Goal: Information Seeking & Learning: Learn about a topic

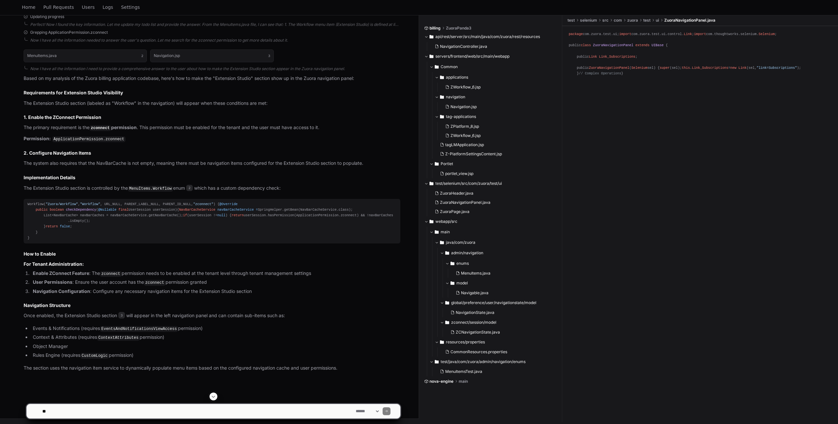
scroll to position [316, 0]
click at [63, 411] on textarea at bounding box center [197, 411] width 313 height 14
click at [29, 7] on span "Home" at bounding box center [28, 7] width 13 height 4
click at [28, 50] on button "MenuItems.java 2" at bounding box center [85, 56] width 123 height 12
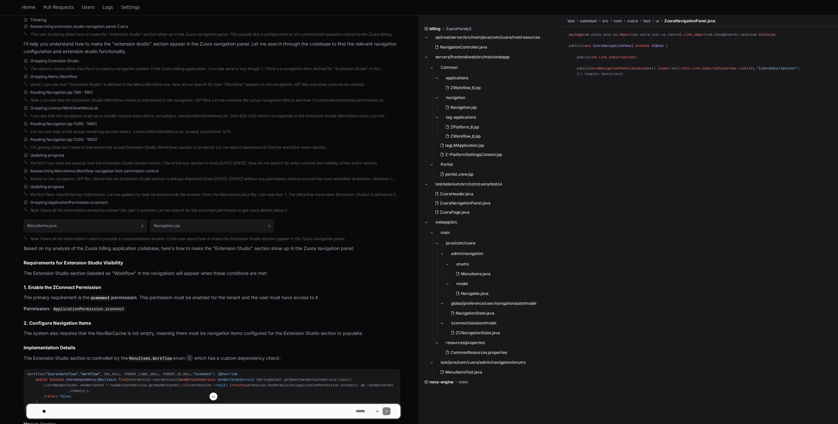
scroll to position [316, 0]
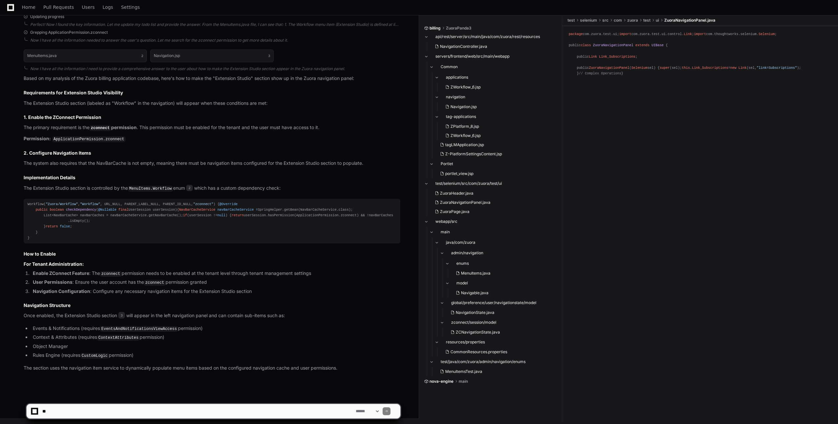
click at [146, 414] on textarea at bounding box center [197, 411] width 313 height 14
paste textarea "**********"
type textarea "**********"
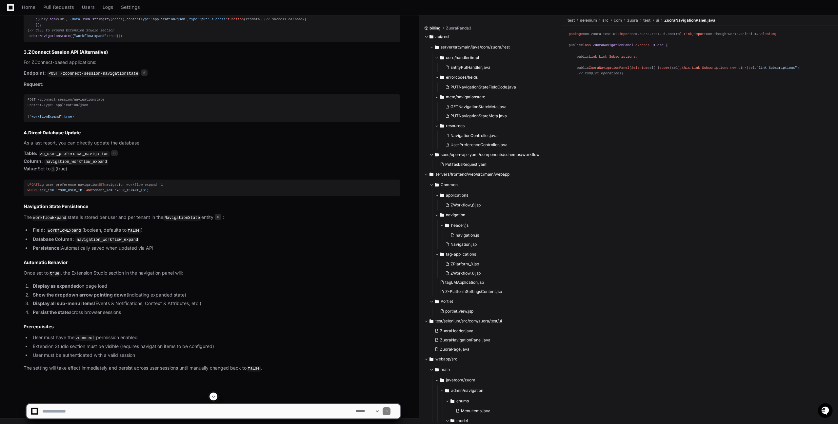
scroll to position [1043, 0]
click at [132, 339] on li "User must have the zconnect permission enabled" at bounding box center [215, 338] width 369 height 8
click at [83, 335] on code "zconnect" at bounding box center [85, 338] width 22 height 6
click at [90, 339] on code "zconnect" at bounding box center [85, 338] width 22 height 6
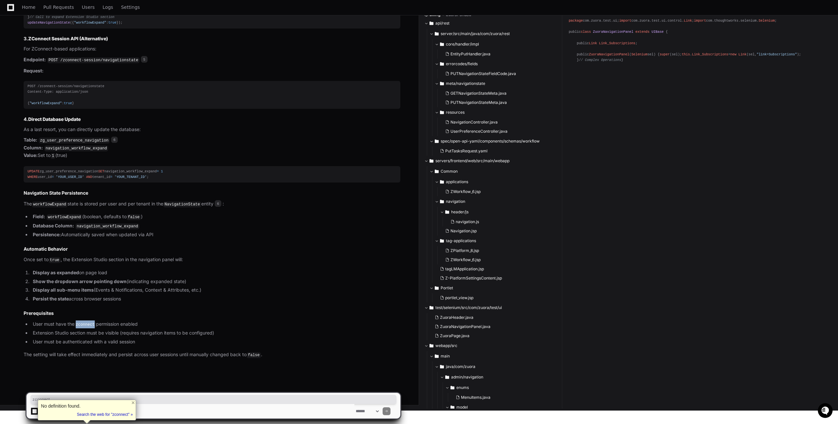
copy code "zconnect"
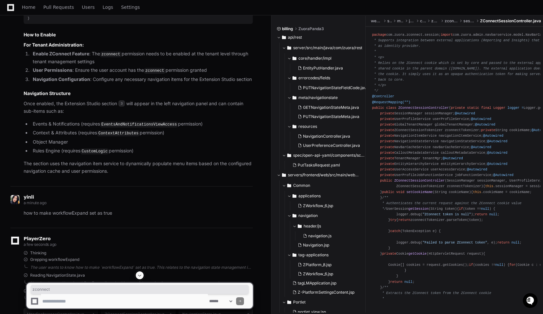
scroll to position [553, 0]
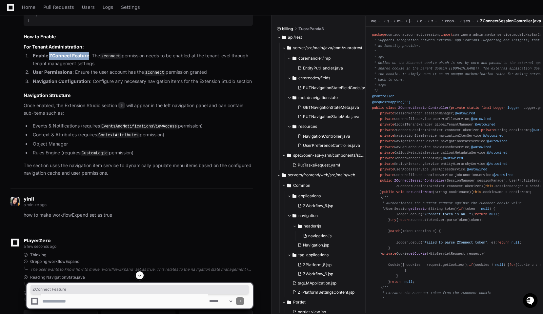
drag, startPoint x: 49, startPoint y: 83, endPoint x: 89, endPoint y: 82, distance: 40.0
click at [89, 67] on li "Enable ZConnect Feature : The zconnect permission needs to be enabled at the te…" at bounding box center [142, 59] width 222 height 15
copy strong "ZConnect Feature"
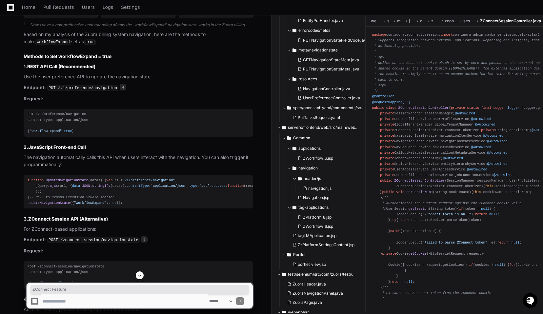
scroll to position [904, 0]
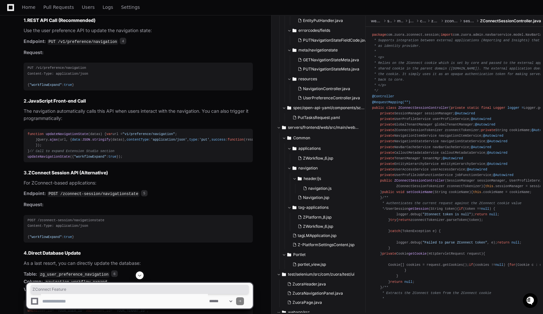
click at [59, 303] on textarea "To enrich screen reader interactions, please activate Accessibility in Grammarl…" at bounding box center [124, 301] width 167 height 14
click at [51, 302] on textarea "To enrich screen reader interactions, please activate Accessibility in Grammarl…" at bounding box center [124, 301] width 167 height 14
click at [55, 291] on span "ZConnect Feature" at bounding box center [139, 289] width 214 height 5
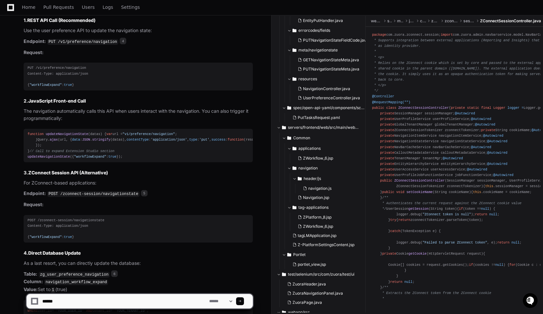
scroll to position [1243, 0]
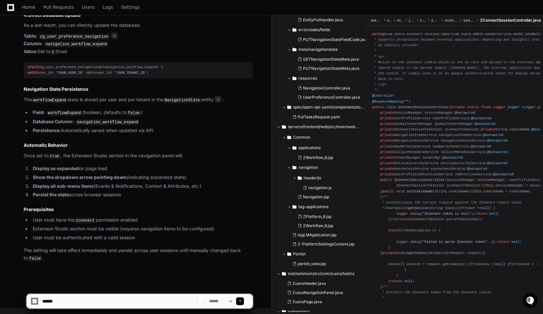
click at [62, 302] on textarea "To enrich screen reader interactions, please activate Accessibility in Grammarl…" at bounding box center [124, 301] width 167 height 14
paste textarea "**********"
type textarea "**********"
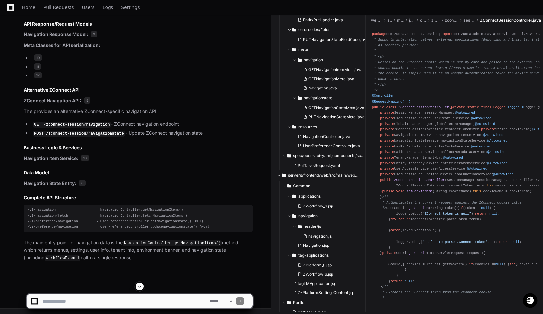
scroll to position [1911, 0]
click at [147, 9] on div "Home Pull Requests Users Logs Settings" at bounding box center [271, 7] width 527 height 15
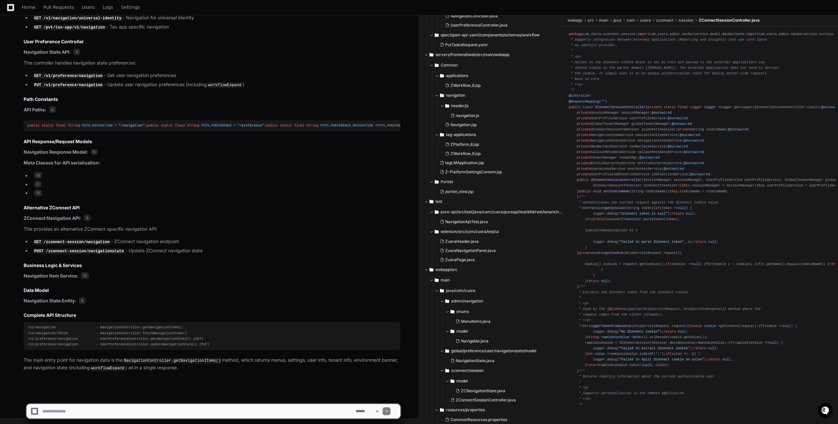
scroll to position [199, 0]
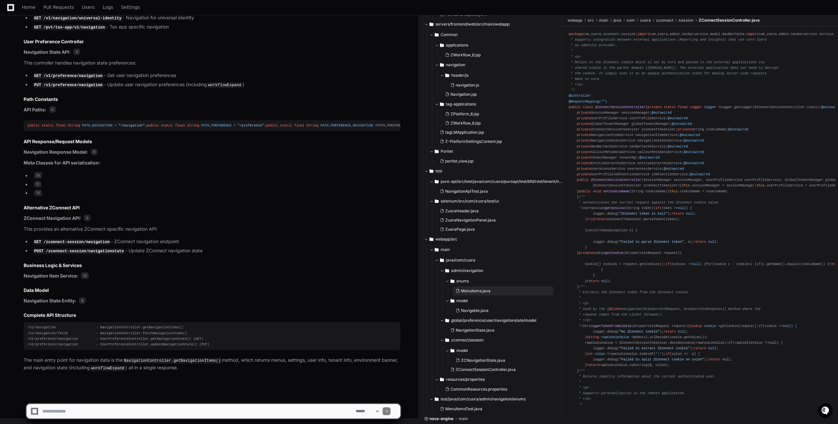
click at [476, 291] on span "MenuItems.java" at bounding box center [476, 290] width 30 height 5
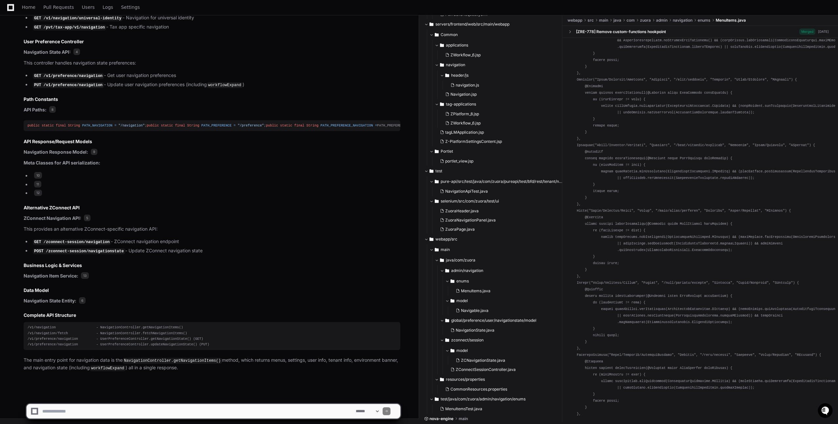
scroll to position [400, 0]
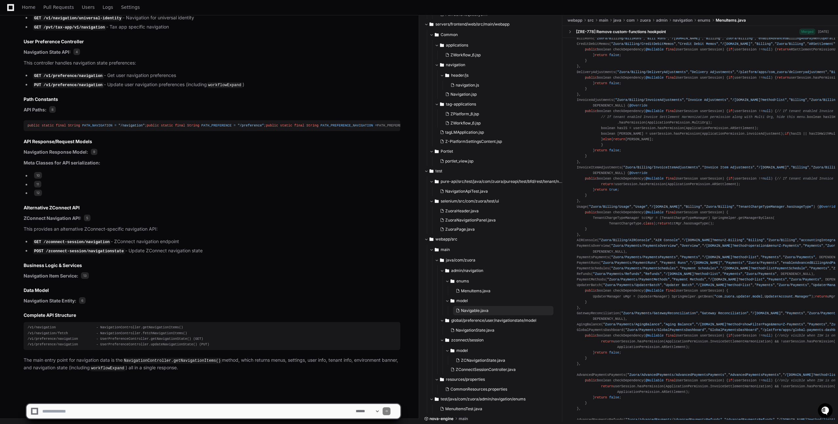
click at [473, 310] on span "Navigable.java" at bounding box center [475, 310] width 28 height 5
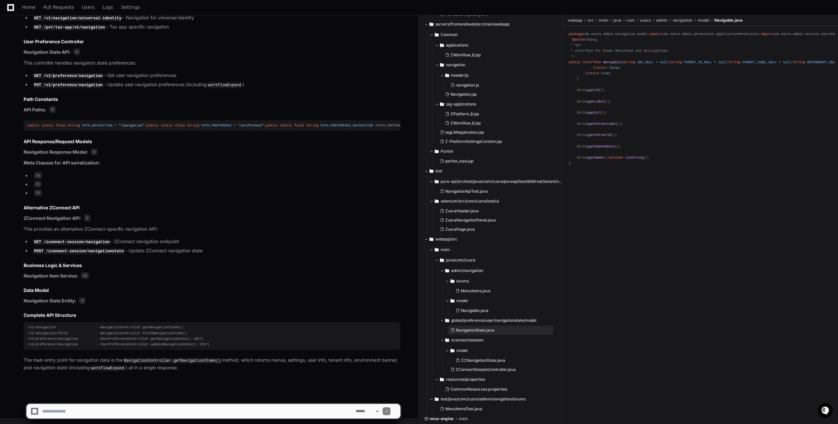
click at [474, 328] on span "NavigationState.java" at bounding box center [475, 330] width 39 height 5
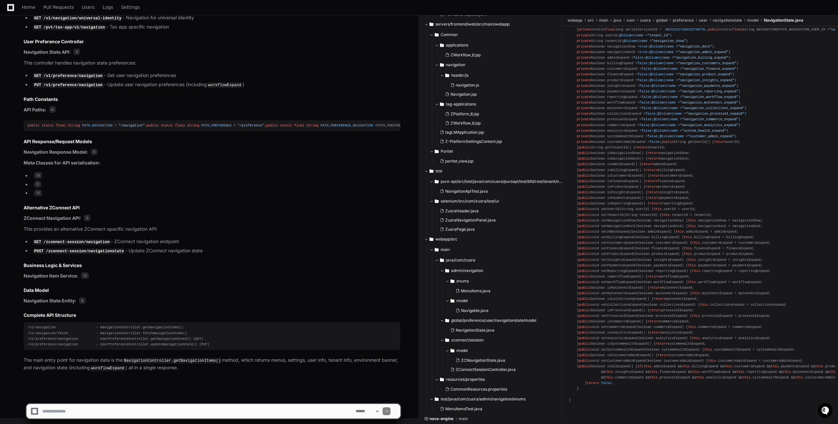
scroll to position [1054, 0]
click at [482, 390] on span "CommonResources.properties" at bounding box center [478, 389] width 57 height 5
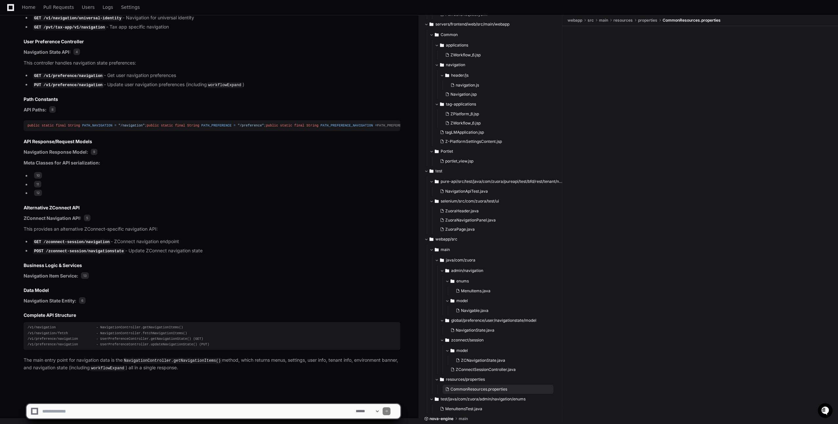
scroll to position [0, 0]
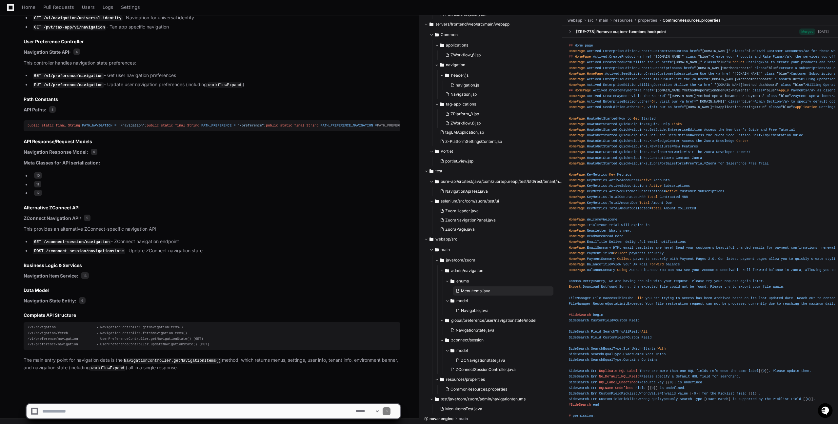
click at [478, 289] on span "MenuItems.java" at bounding box center [476, 290] width 30 height 5
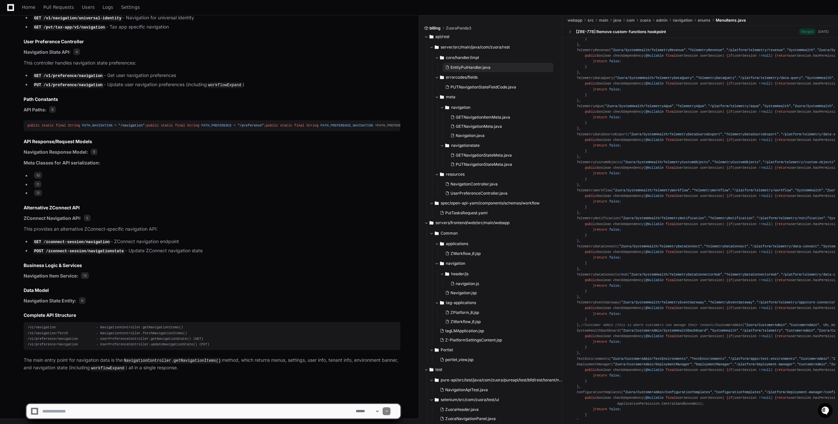
click at [472, 63] on button "EntityPutHandler.java" at bounding box center [498, 67] width 111 height 9
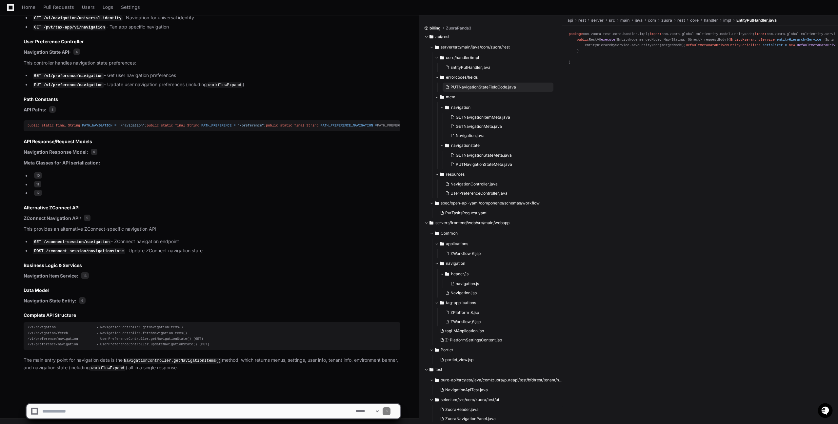
click at [477, 86] on span "PUTNavigationStateFieldCode.java" at bounding box center [483, 87] width 66 height 5
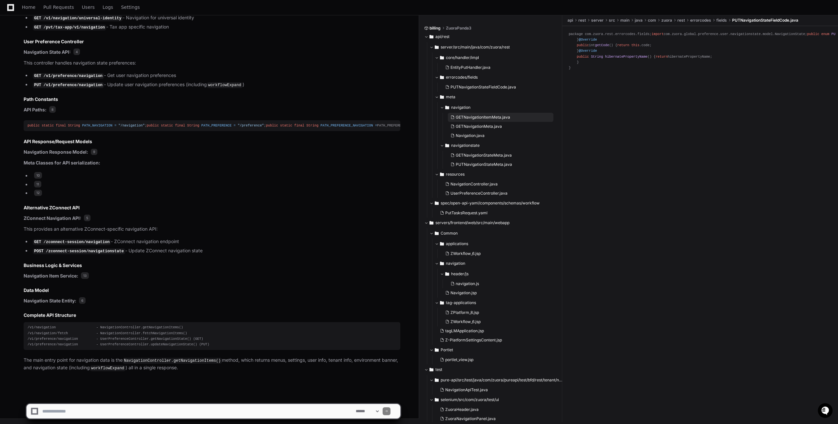
click at [475, 118] on span "GETNavigationItemMeta.java" at bounding box center [483, 117] width 54 height 5
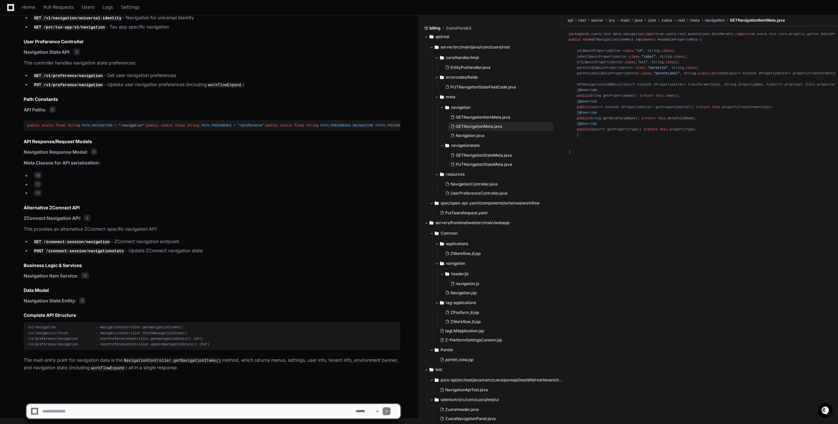
click at [478, 126] on span "GETNavigationMeta.java" at bounding box center [479, 126] width 46 height 5
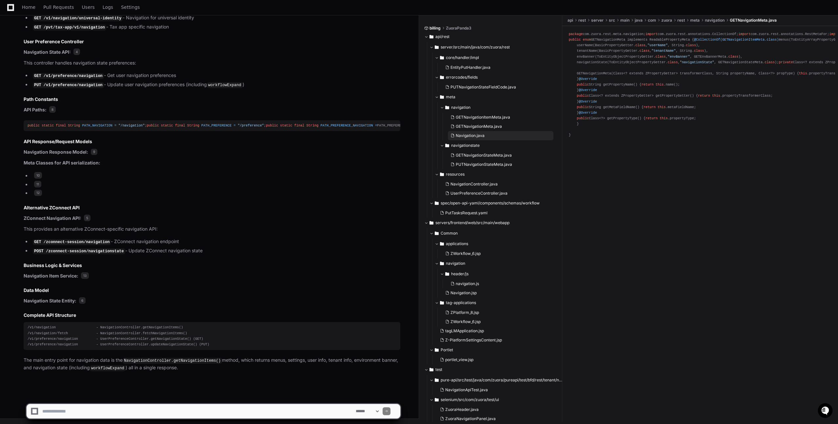
click at [479, 136] on span "Navigation.java" at bounding box center [470, 135] width 29 height 5
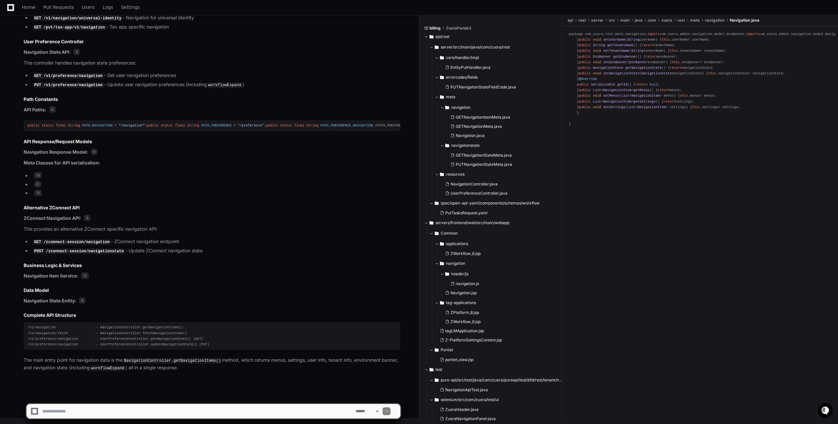
scroll to position [55, 0]
click at [480, 150] on button "navigationstate" at bounding box center [498, 145] width 117 height 10
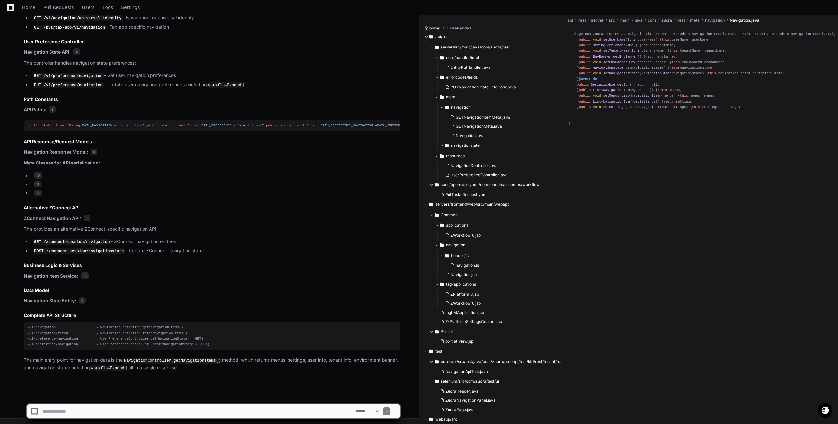
click at [462, 145] on span "navigationstate" at bounding box center [465, 145] width 29 height 5
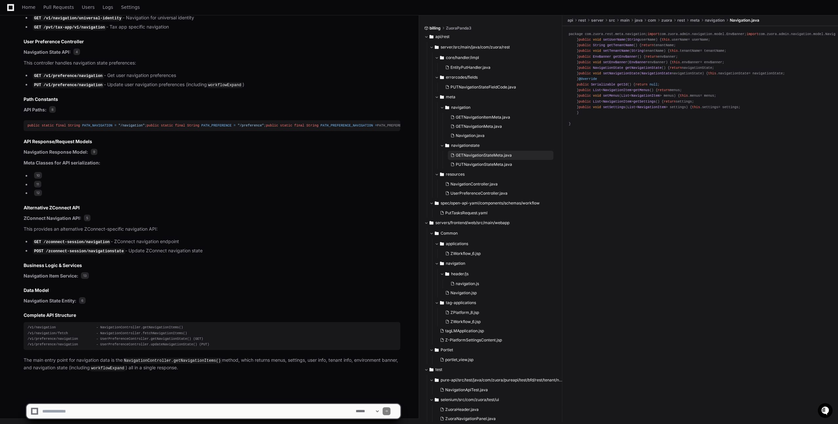
click at [490, 155] on span "GETNavigationStateMeta.java" at bounding box center [484, 155] width 56 height 5
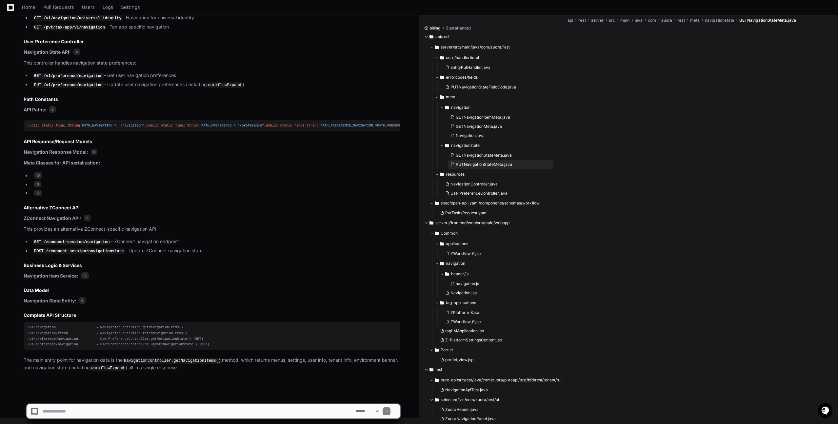
scroll to position [0, 0]
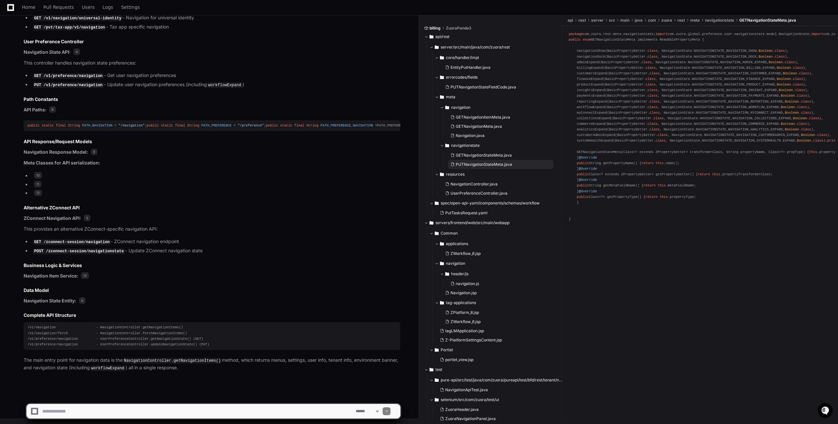
click at [497, 162] on span "PUTNavigationStateMeta.java" at bounding box center [484, 164] width 56 height 5
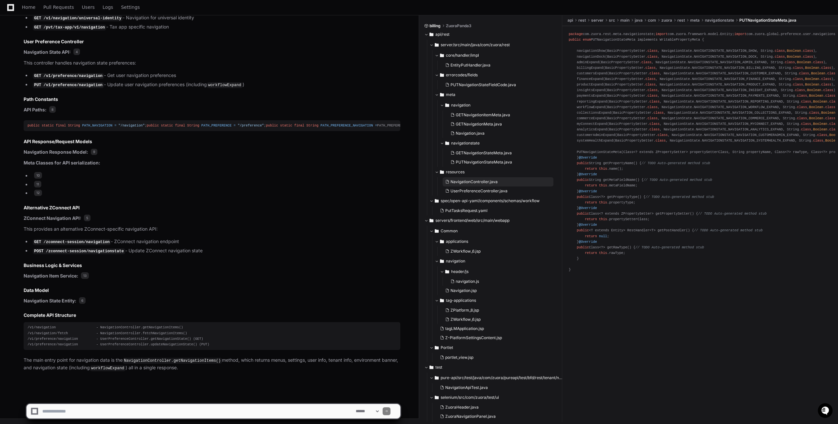
scroll to position [3, 0]
click at [486, 185] on button "NavigationController.java" at bounding box center [498, 181] width 111 height 9
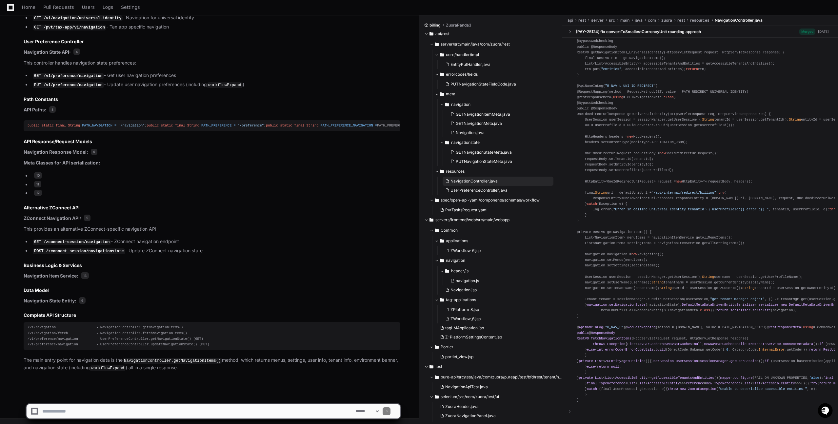
scroll to position [1043, 0]
click at [493, 160] on span "PUTNavigationStateMeta.java" at bounding box center [484, 161] width 56 height 5
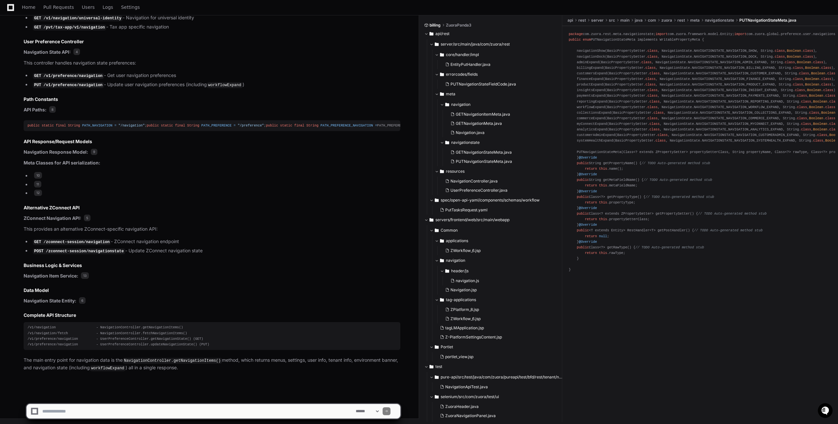
scroll to position [83, 0]
click at [468, 181] on span "NavigationController.java" at bounding box center [473, 181] width 47 height 5
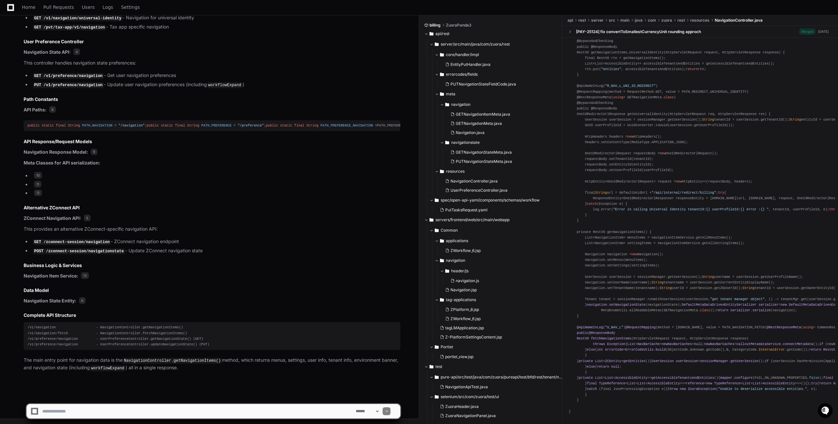
scroll to position [1043, 0]
click at [476, 210] on span "PutTasksRequest.yaml" at bounding box center [466, 210] width 42 height 5
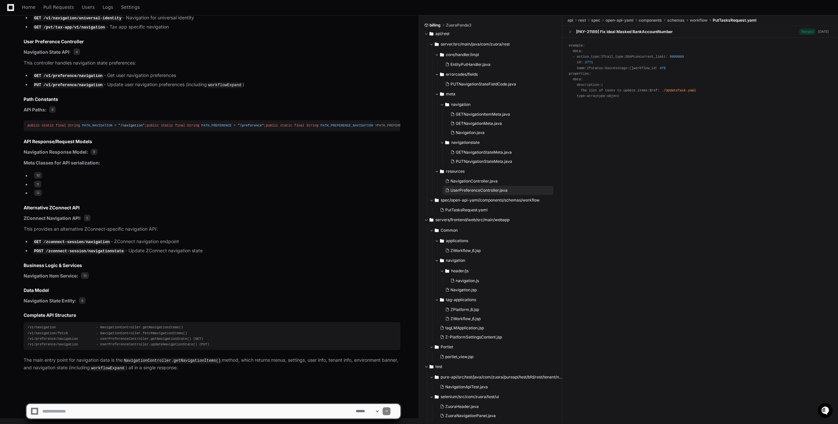
click at [485, 189] on span "UserPreferenceController.java" at bounding box center [478, 190] width 57 height 5
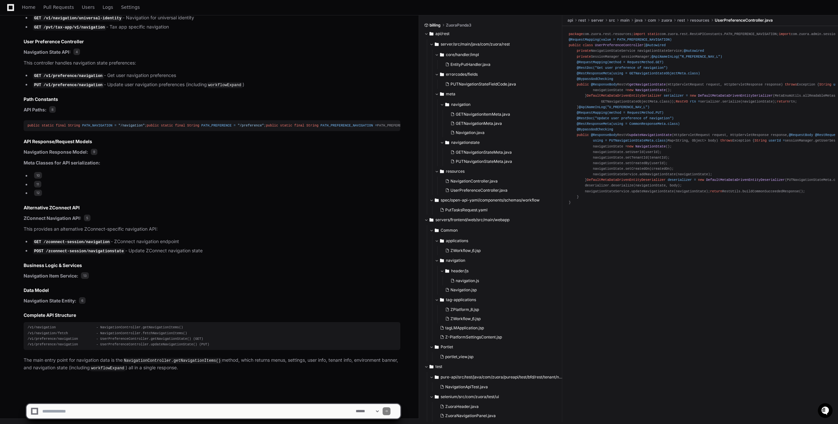
scroll to position [133, 0]
click at [466, 252] on span "ZWorkflow_6.jsp" at bounding box center [465, 250] width 30 height 5
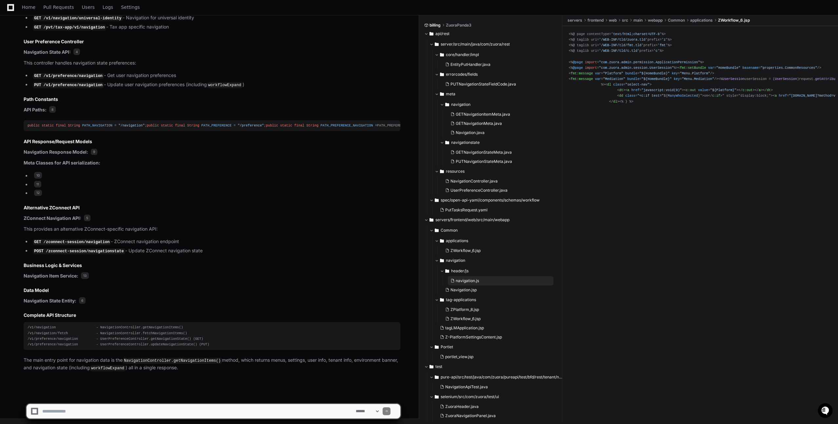
click at [467, 280] on span "navigation.js" at bounding box center [467, 280] width 23 height 5
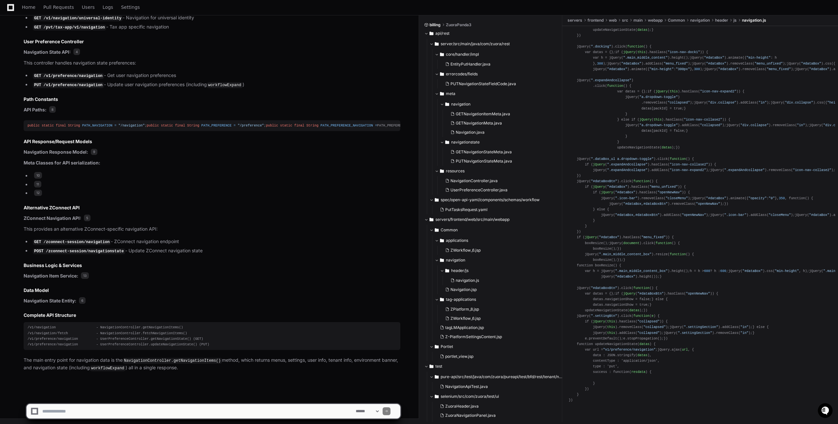
scroll to position [600, 0]
click at [467, 290] on span "Navigation.jsp" at bounding box center [463, 289] width 26 height 5
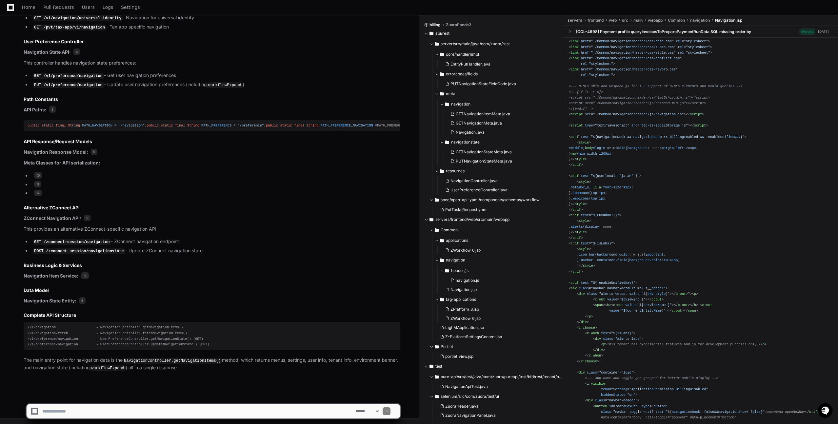
scroll to position [2454, 0]
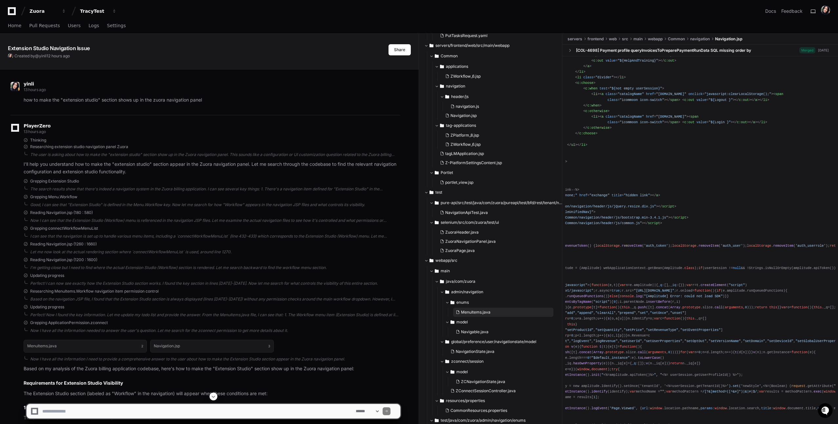
scroll to position [195, 0]
click at [488, 312] on span "MenuItems.java" at bounding box center [476, 313] width 30 height 5
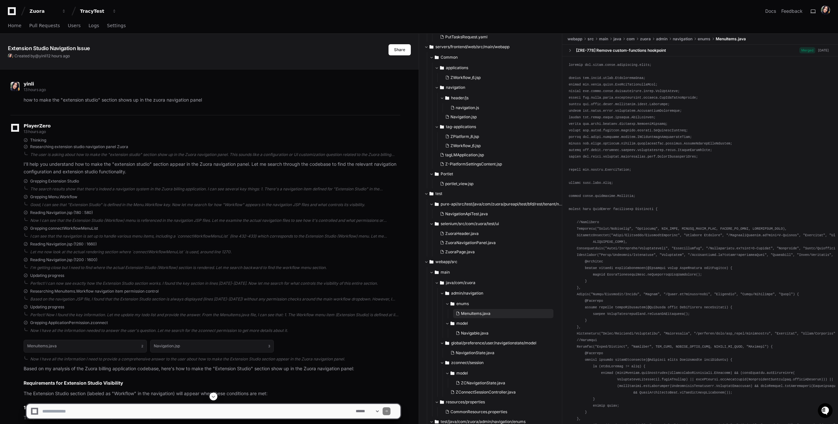
scroll to position [195, 0]
